Goal: Find specific page/section: Find specific page/section

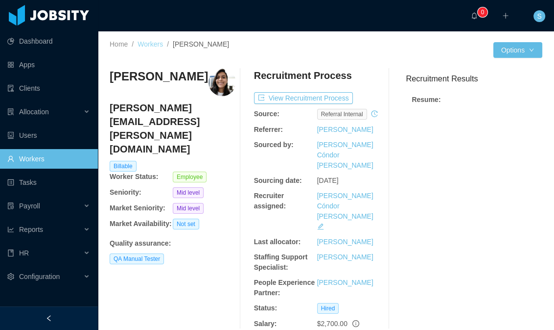
click at [159, 43] on link "Workers" at bounding box center [150, 44] width 25 height 8
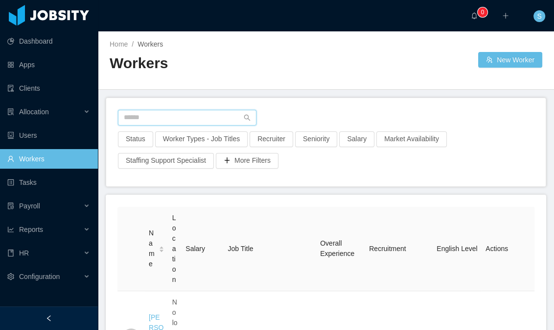
click at [169, 116] on input "text" at bounding box center [187, 118] width 139 height 16
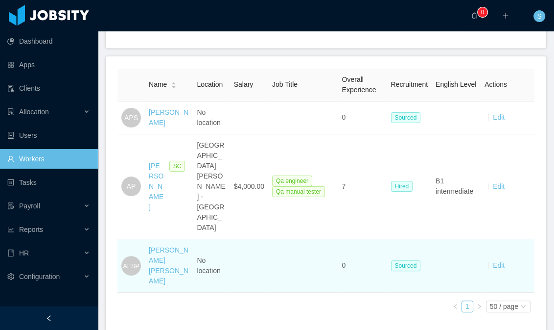
scroll to position [141, 0]
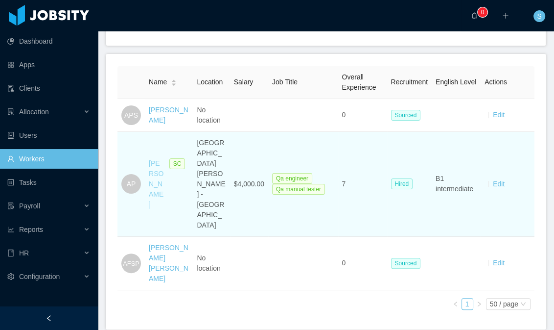
type input "**********"
click at [154, 193] on link "[PERSON_NAME]" at bounding box center [156, 183] width 15 height 49
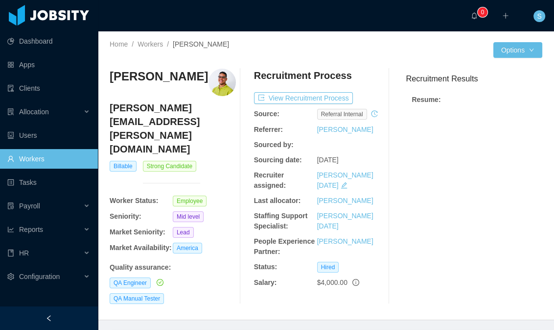
scroll to position [142, 0]
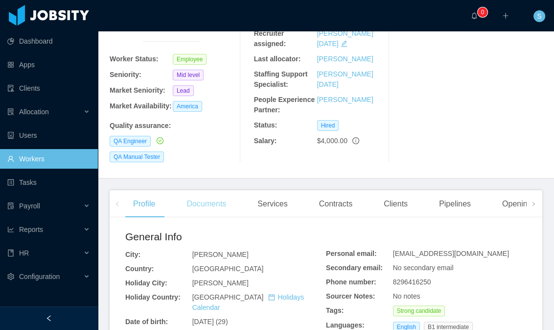
click at [200, 213] on div "Documents" at bounding box center [206, 203] width 55 height 27
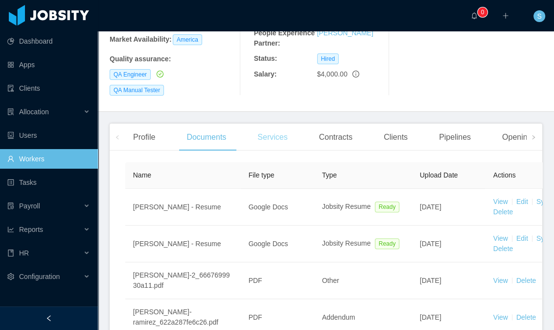
click at [291, 140] on div "Services" at bounding box center [273, 136] width 46 height 27
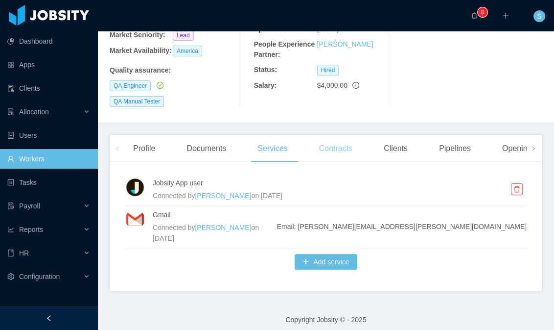
click at [327, 151] on div "Contracts" at bounding box center [335, 148] width 49 height 27
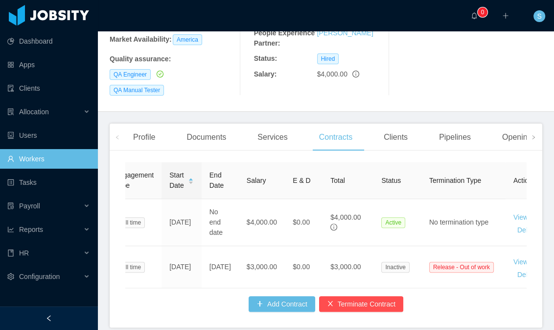
scroll to position [0, 144]
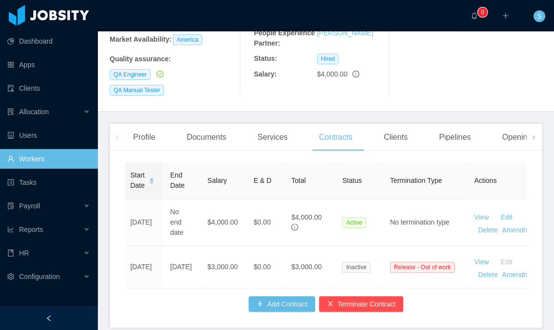
click at [393, 136] on div "Clients" at bounding box center [396, 136] width 40 height 27
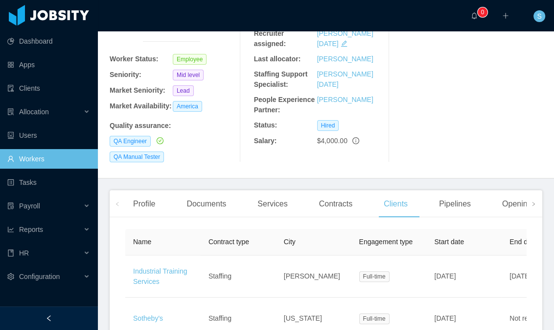
scroll to position [179, 0]
